Goal: Task Accomplishment & Management: Manage account settings

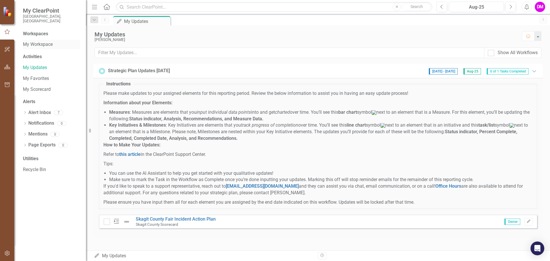
click at [50, 41] on link "My Workspace" at bounding box center [51, 44] width 57 height 7
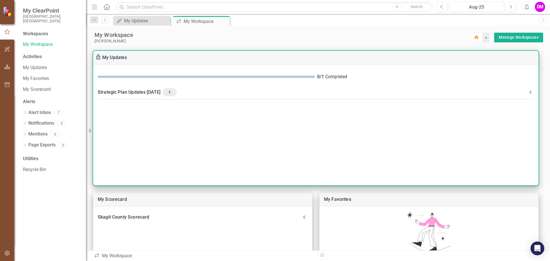
click at [158, 92] on div "Strategic Plan Updates [DATE] 1" at bounding box center [313, 92] width 430 height 8
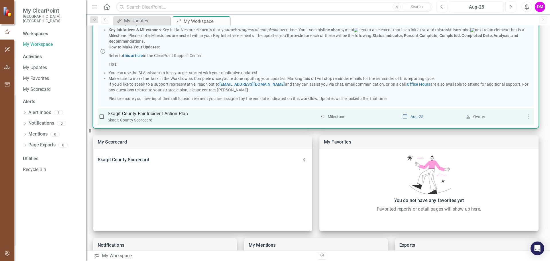
scroll to position [67, 0]
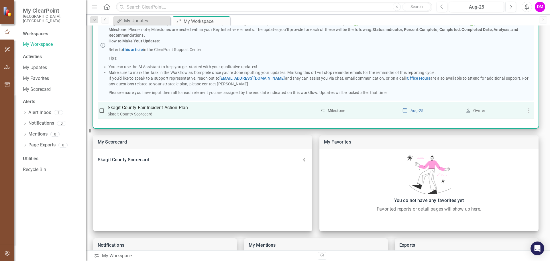
click at [181, 110] on p "Skagit County Fair Incident Action Plan" at bounding box center [212, 107] width 209 height 7
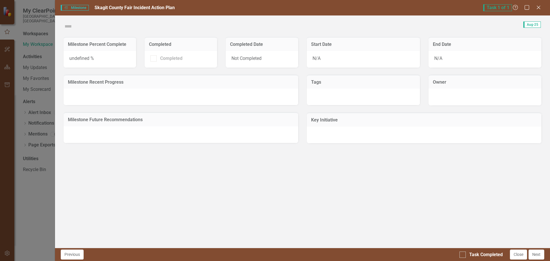
checkbox input "true"
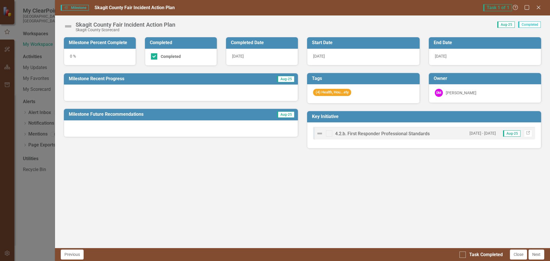
click at [93, 57] on div "0 %" at bounding box center [100, 57] width 72 height 17
click at [73, 55] on div "0 %" at bounding box center [100, 57] width 72 height 17
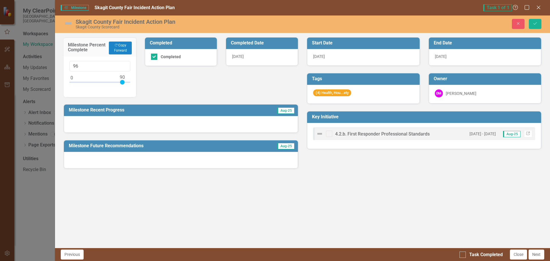
type input "100"
drag, startPoint x: 71, startPoint y: 81, endPoint x: 130, endPoint y: 85, distance: 59.5
click at [130, 85] on div "100" at bounding box center [100, 77] width 73 height 41
click at [204, 193] on div "Milestone Percent Complete Copy Forward Copy Forward 100 Completed Completed Co…" at bounding box center [302, 142] width 495 height 211
click at [211, 92] on div "Milestone Percent Complete Copy Forward Copy Forward 100 Completed Completed Co…" at bounding box center [180, 99] width 243 height 138
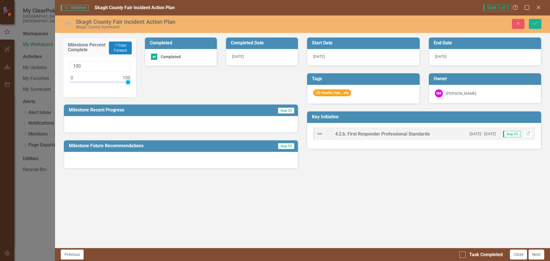
click at [207, 122] on div at bounding box center [181, 124] width 234 height 17
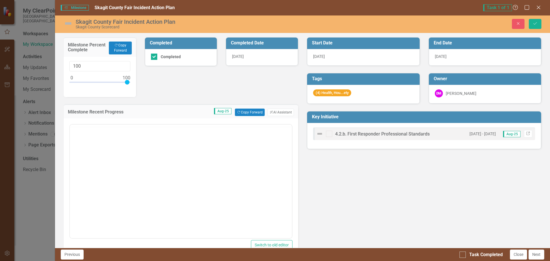
scroll to position [0, 0]
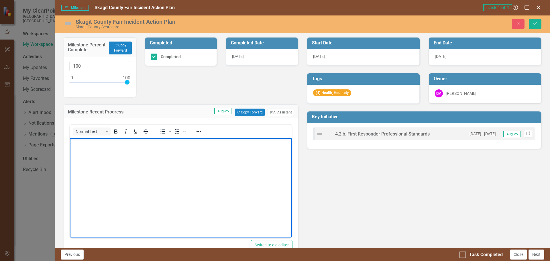
click at [146, 158] on body "Rich Text Area. Press ALT-0 for help." at bounding box center [181, 181] width 222 height 86
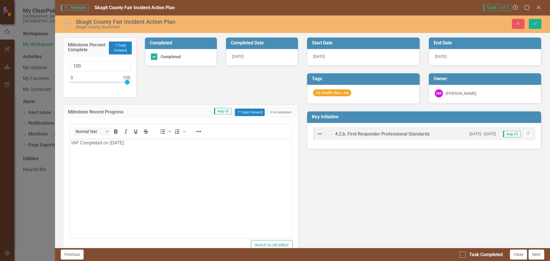
click at [316, 177] on div "Milestone Percent Complete Copy Forward Copy Forward 100 Completed Completed Co…" at bounding box center [302, 163] width 487 height 266
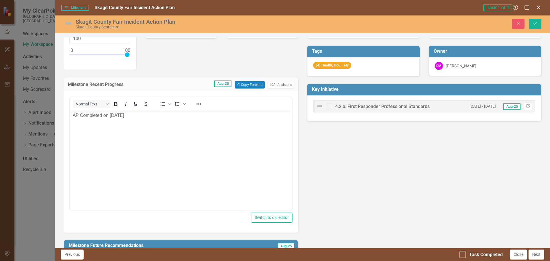
scroll to position [54, 0]
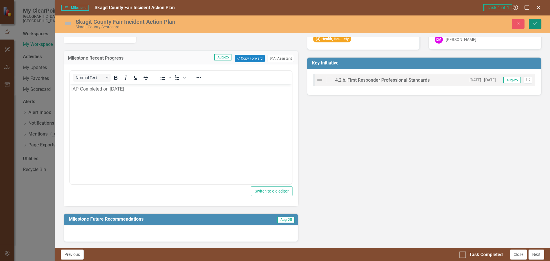
click at [537, 23] on icon "Save" at bounding box center [535, 23] width 5 height 4
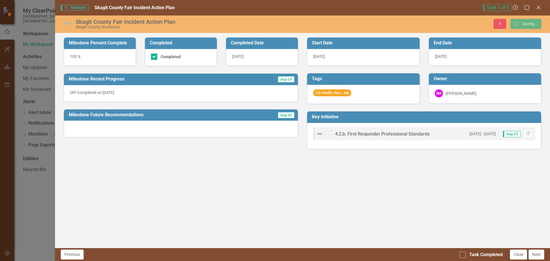
scroll to position [0, 0]
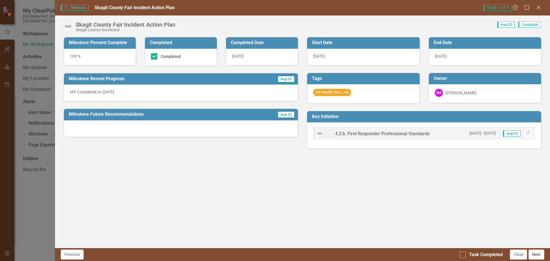
click at [534, 253] on button "Next" at bounding box center [537, 255] width 16 height 10
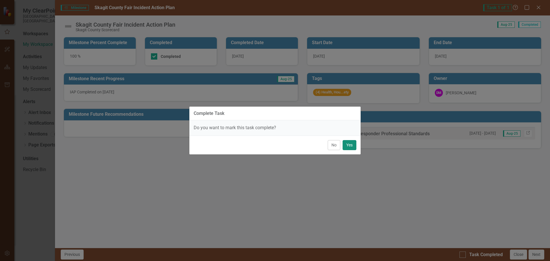
click at [351, 147] on button "Yes" at bounding box center [350, 145] width 14 height 10
checkbox input "true"
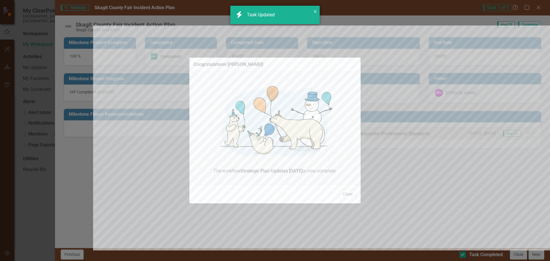
checkbox input "true"
click at [351, 194] on button "Close" at bounding box center [347, 194] width 17 height 10
